Goal: Communication & Community: Answer question/provide support

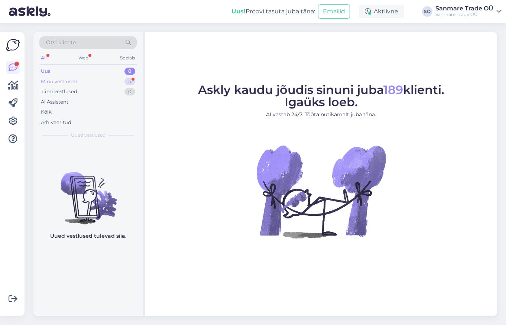
click at [60, 81] on div "Minu vestlused" at bounding box center [59, 81] width 37 height 7
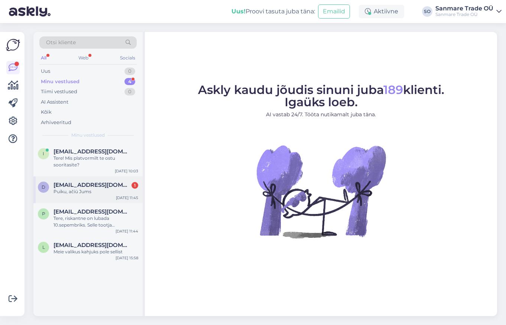
click at [77, 183] on span "[EMAIL_ADDRESS][DOMAIN_NAME]" at bounding box center [92, 185] width 77 height 7
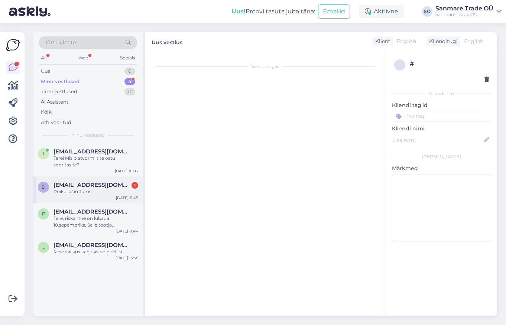
scroll to position [1211, 0]
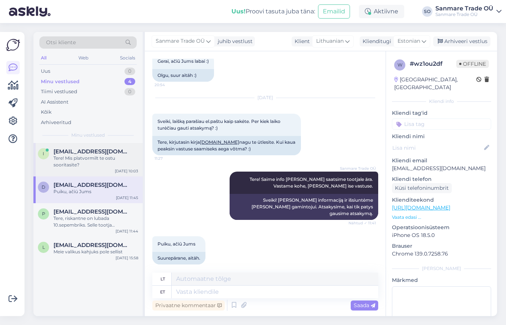
click at [90, 166] on div "Tere! Mis platvormilt te ostu sooritasite?" at bounding box center [96, 161] width 85 height 13
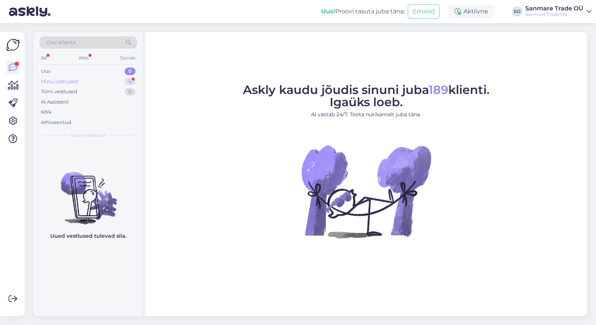
click at [57, 83] on div "Minu vestlused" at bounding box center [59, 81] width 37 height 7
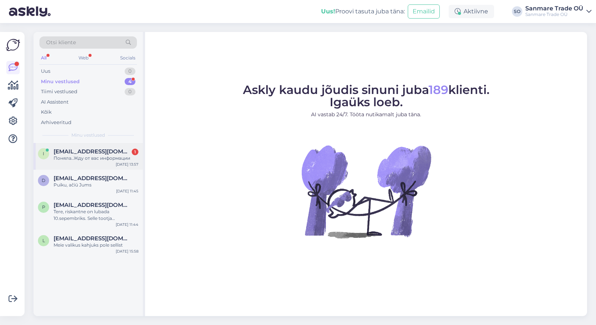
click at [91, 160] on div "Поняла..Жду от вас информации" at bounding box center [96, 158] width 85 height 7
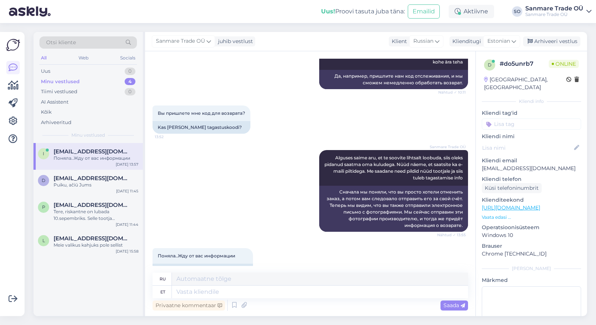
scroll to position [622, 0]
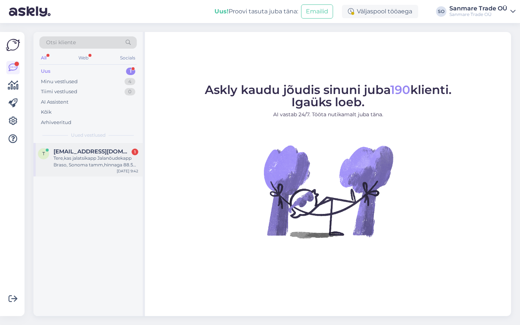
click at [112, 155] on div "Tere,kas jalatsikapp Jalanõudekapp Braso, Sonoma tamm,hinnaga 88.55 tarnitakse …" at bounding box center [96, 161] width 85 height 13
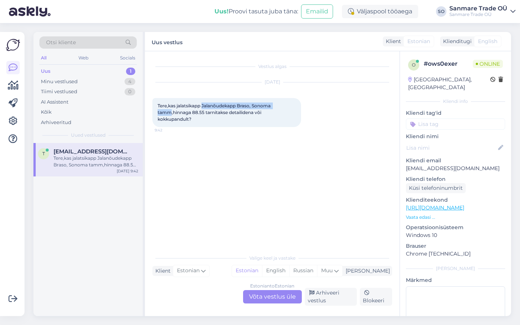
drag, startPoint x: 203, startPoint y: 104, endPoint x: 170, endPoint y: 113, distance: 33.6
click at [170, 113] on span "Tere,kas jalatsikapp Jalanõudekapp Braso, Sonoma tamm,hinnaga 88.55 tarnitakse …" at bounding box center [215, 112] width 114 height 19
copy span "Jalanõudekapp Braso, Sonoma tamm"
click at [259, 297] on div "Estonian to Estonian Võta vestlus üle" at bounding box center [272, 296] width 59 height 13
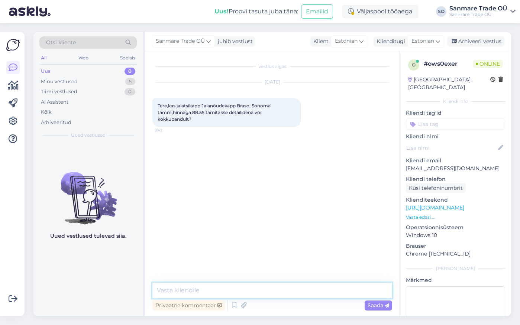
click at [185, 288] on textarea at bounding box center [272, 291] width 240 height 16
type textarea "Tere"
type textarea "Kohe vaatame"
type textarea "Ega linki pole?"
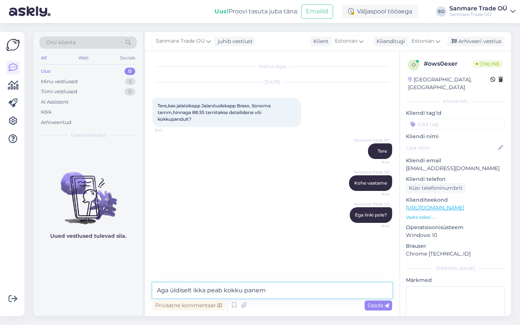
type textarea "Aga üldiselt ikka peab kokku panema"
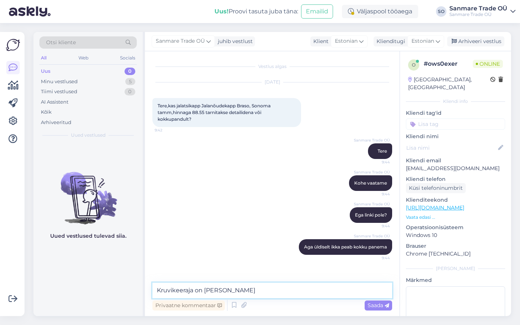
type textarea "Kruvikeeraja on kaasas"
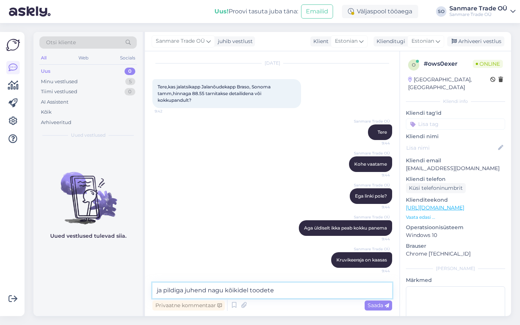
type textarea "ja pildiga juhend nagu kõikidel toodetel"
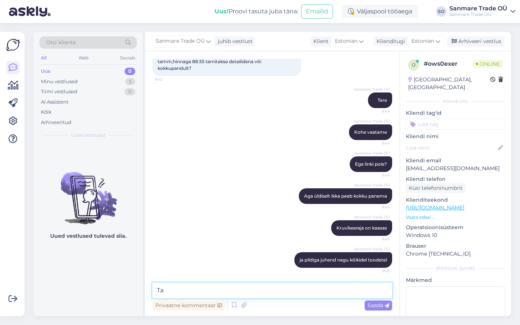
type textarea "T"
type textarea "Praegu on väga vähe tooteid, mis on eelnevalt kokku pandud."
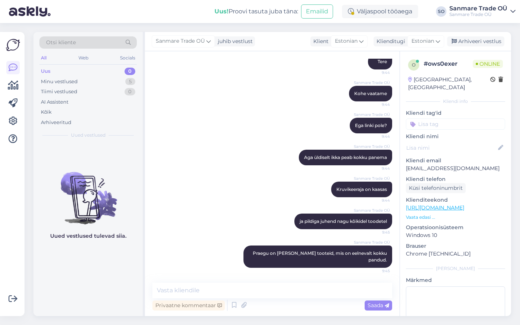
click at [410, 213] on div "o # ows0exer Online Estonia, Tallinn Kliendi info Kliendi tag'id Kliendi nimi K…" at bounding box center [455, 207] width 111 height 313
click at [411, 214] on p "Vaata edasi ..." at bounding box center [455, 217] width 99 height 7
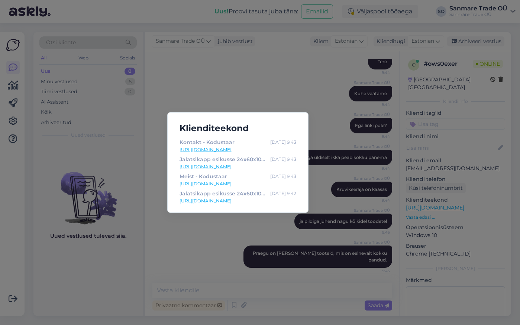
click at [251, 96] on div "Klienditeekond Kontakt - Kodustaar Aug 27 9:43 https://kodustaar.ee/kontakt/ Ja…" at bounding box center [260, 162] width 520 height 325
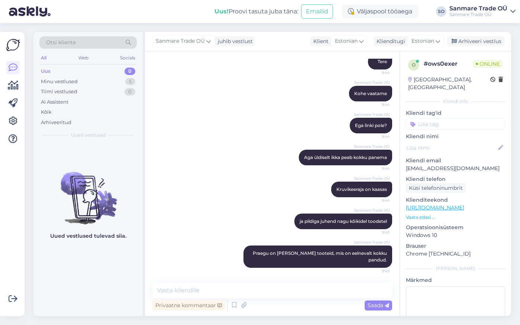
click at [416, 214] on p "Vaata edasi ..." at bounding box center [455, 217] width 99 height 7
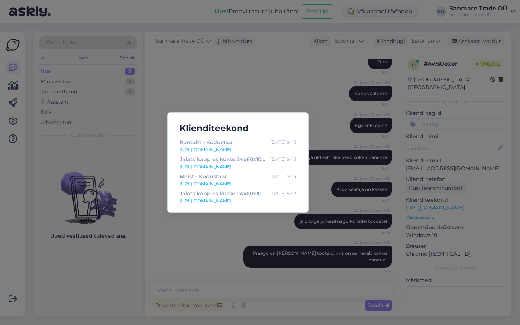
click at [230, 182] on link "https://kodustaar.ee/meist/" at bounding box center [238, 184] width 117 height 7
click at [323, 92] on div "Klienditeekond Kontakt - Kodustaar Aug 27 9:43 https://kodustaar.ee/kontakt/ Ja…" at bounding box center [260, 162] width 520 height 325
